Goal: Task Accomplishment & Management: Manage account settings

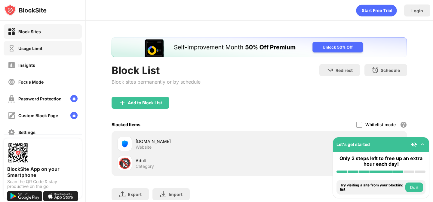
click at [43, 54] on div "Usage Limit" at bounding box center [43, 48] width 78 height 14
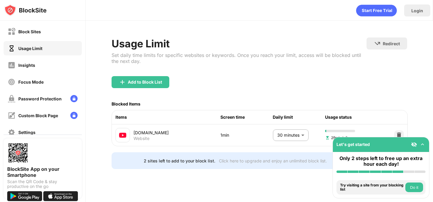
click at [280, 134] on body "Block Sites Usage Limit Insights Focus Mode Password Protection Custom Block Pa…" at bounding box center [216, 101] width 433 height 202
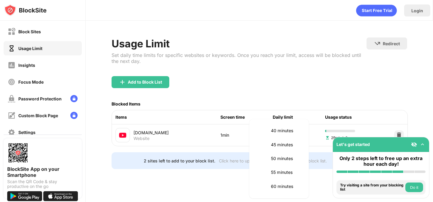
scroll to position [113, 0]
click at [264, 185] on li "60 minutes" at bounding box center [279, 187] width 52 height 14
type input "**"
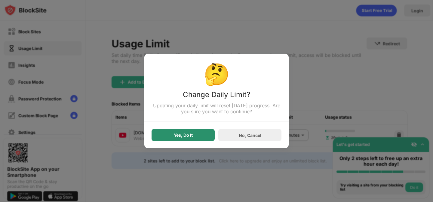
click at [175, 138] on div "Yes, Do It" at bounding box center [183, 135] width 19 height 5
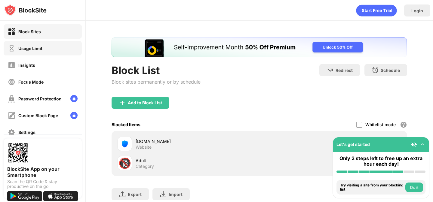
click at [38, 54] on div "Usage Limit" at bounding box center [43, 48] width 78 height 14
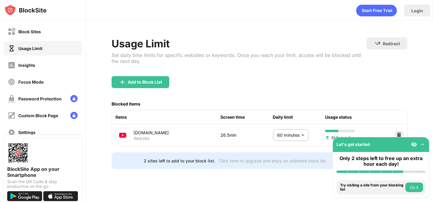
click at [290, 135] on body "Block Sites Usage Limit Insights Focus Mode Password Protection Custom Block Pa…" at bounding box center [216, 101] width 433 height 202
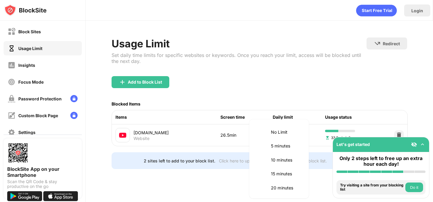
scroll to position [141, 0]
click at [285, 141] on li "55 minutes" at bounding box center [279, 145] width 52 height 14
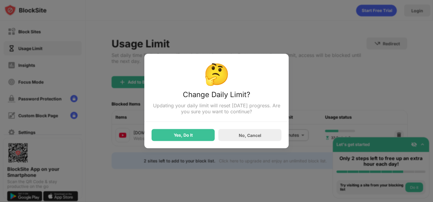
click at [181, 137] on div "Yes, Do It" at bounding box center [183, 135] width 19 height 5
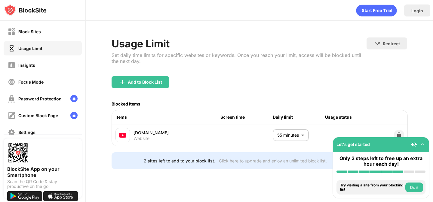
click at [282, 135] on body "Block Sites Usage Limit Insights Focus Mode Password Protection Custom Block Pa…" at bounding box center [216, 101] width 433 height 202
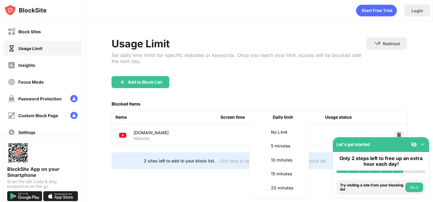
scroll to position [126, 0]
click at [267, 174] on li "60 minutes" at bounding box center [279, 173] width 52 height 14
type input "**"
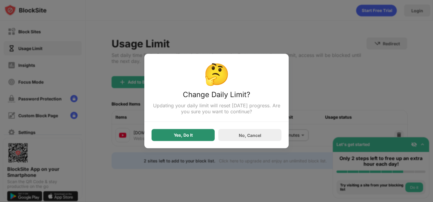
click at [177, 136] on div "Yes, Do It" at bounding box center [183, 135] width 19 height 5
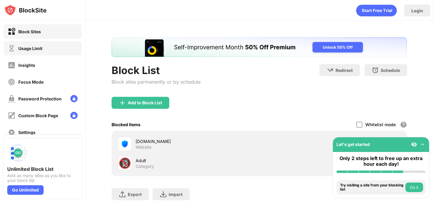
click at [67, 44] on div "Usage Limit" at bounding box center [43, 48] width 78 height 14
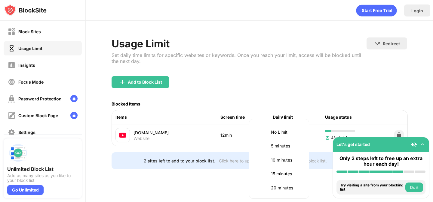
click at [290, 138] on body "Block Sites Usage Limit Insights Focus Mode Password Protection Custom Block Pa…" at bounding box center [216, 101] width 433 height 202
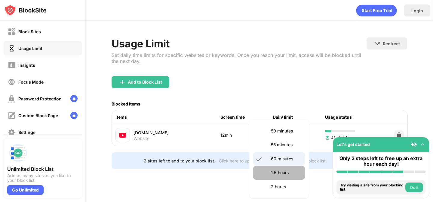
click at [280, 172] on p "1.5 hours" at bounding box center [286, 173] width 31 height 7
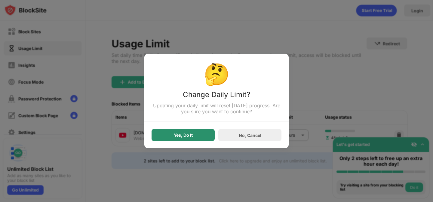
click at [208, 138] on div "Yes, Do It" at bounding box center [182, 135] width 63 height 12
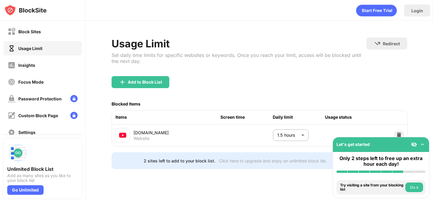
click at [277, 142] on body "Block Sites Usage Limit Insights Focus Mode Password Protection Custom Block Pa…" at bounding box center [216, 101] width 433 height 202
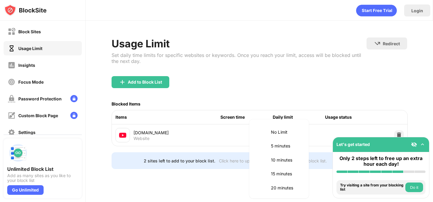
scroll to position [154, 0]
click at [271, 149] on li "60 minutes" at bounding box center [279, 146] width 52 height 14
type input "**"
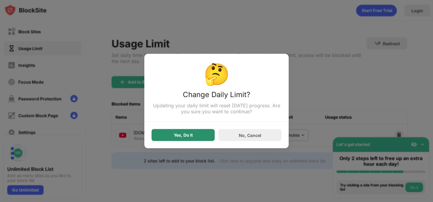
click at [187, 132] on div "Yes, Do It" at bounding box center [182, 135] width 63 height 12
